Goal: Information Seeking & Learning: Learn about a topic

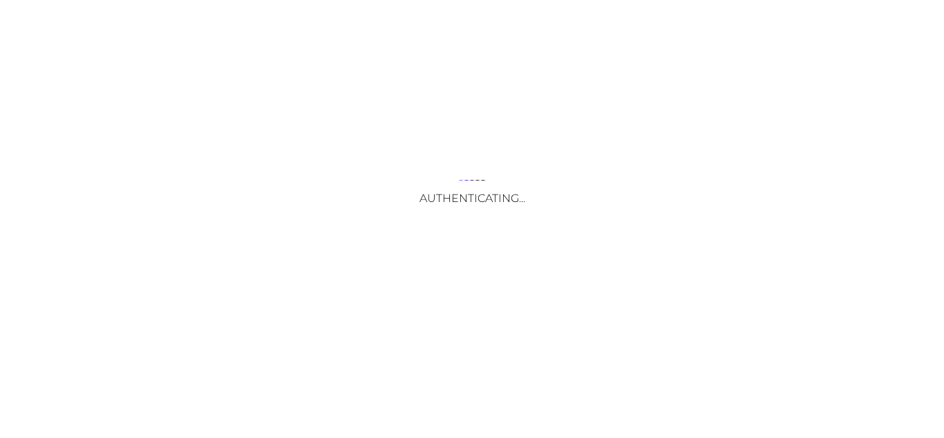
click at [406, 349] on div "Authenticating..." at bounding box center [472, 219] width 944 height 438
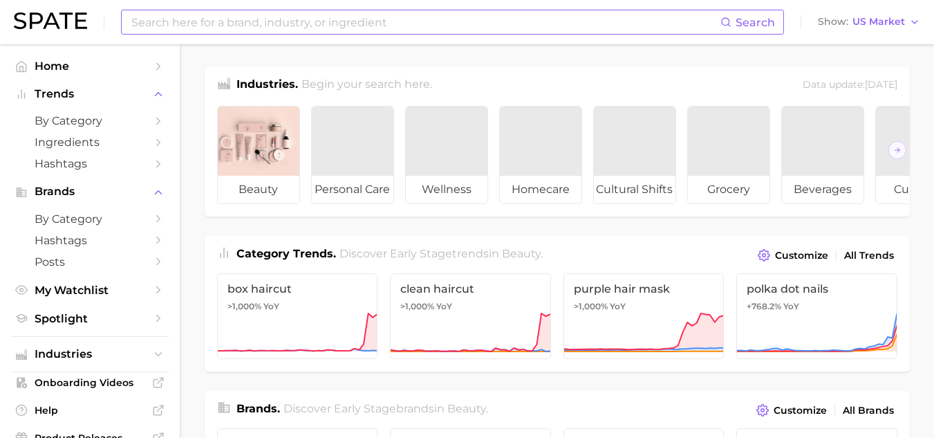
click at [415, 23] on input at bounding box center [425, 22] width 590 height 24
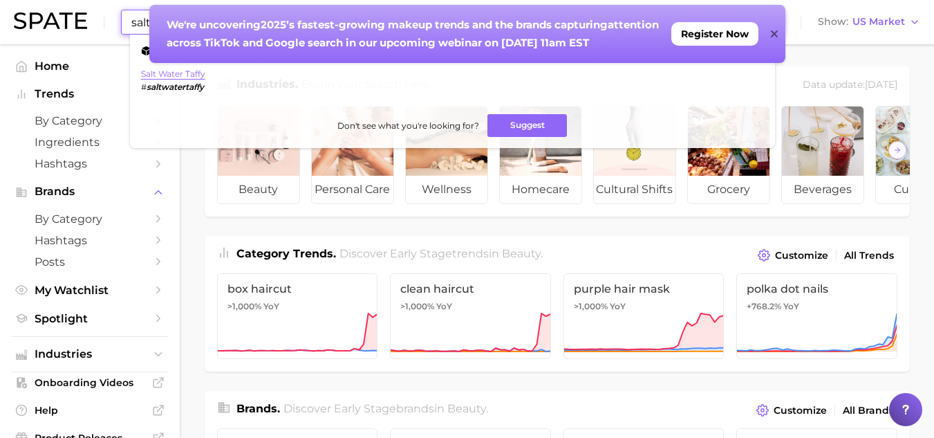
type input "salt water taffy"
click at [156, 69] on link "salt water taffy" at bounding box center [173, 73] width 64 height 10
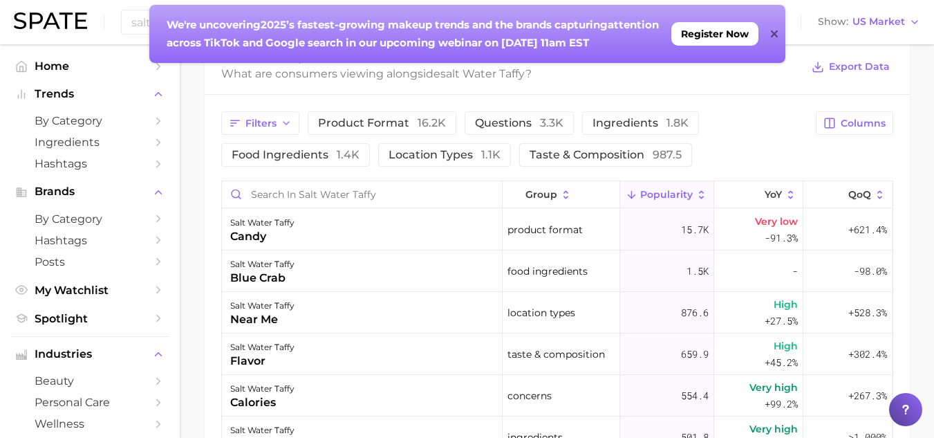
click at [779, 36] on div "We're uncovering 2025’s fastest-growing makeup trends and the brands capturing …" at bounding box center [467, 34] width 636 height 58
click at [774, 32] on icon at bounding box center [774, 33] width 7 height 7
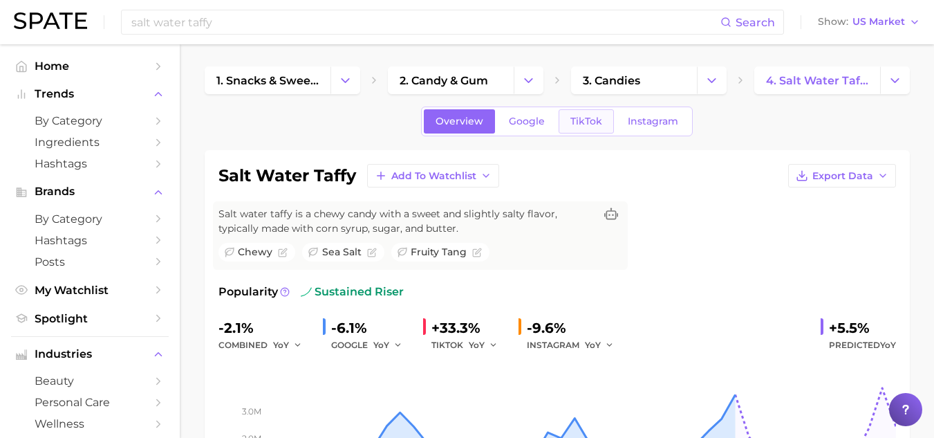
click at [589, 122] on span "TikTok" at bounding box center [586, 121] width 32 height 12
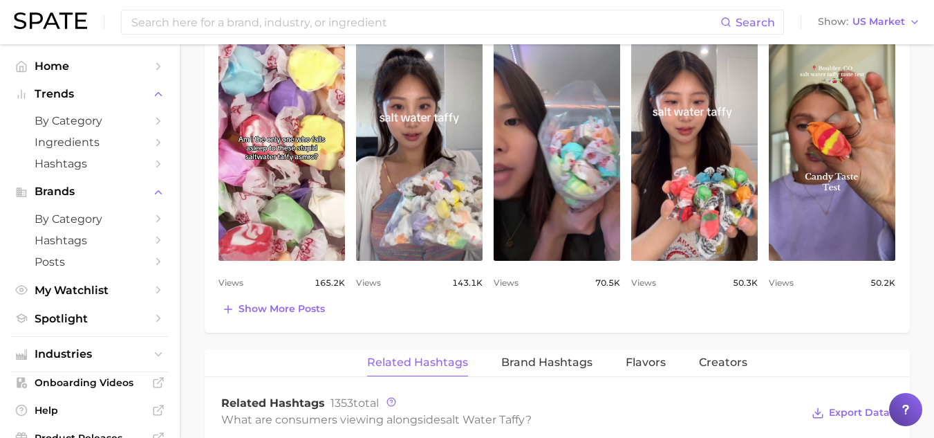
scroll to position [764, 0]
